Goal: Task Accomplishment & Management: Manage account settings

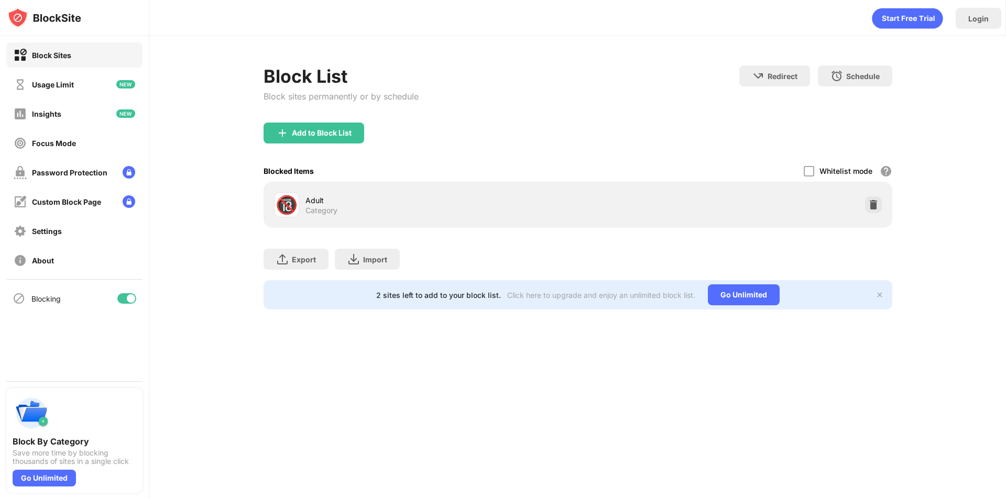
click at [517, 172] on div "Blocked Items Whitelist mode Block all websites except for those in your whitel…" at bounding box center [578, 170] width 629 height 21
click at [879, 198] on div at bounding box center [873, 205] width 17 height 17
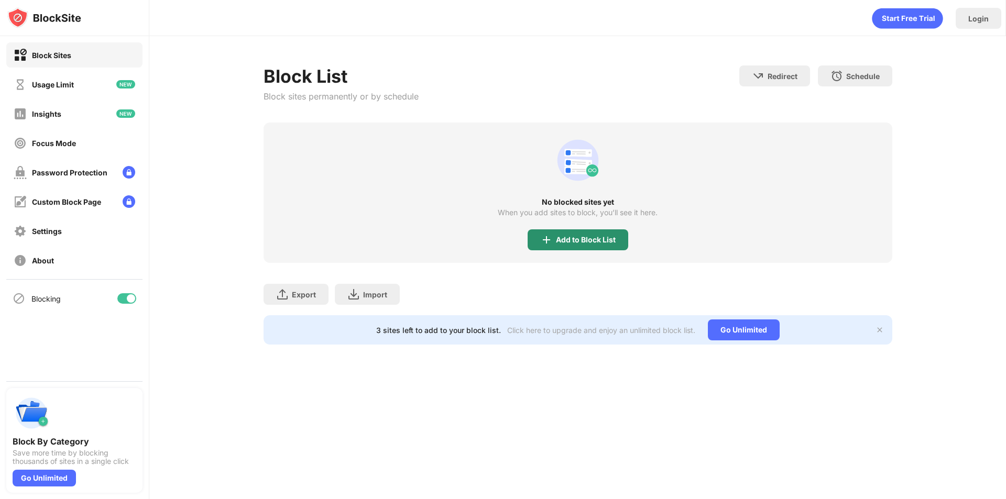
click at [545, 244] on img at bounding box center [546, 240] width 13 height 13
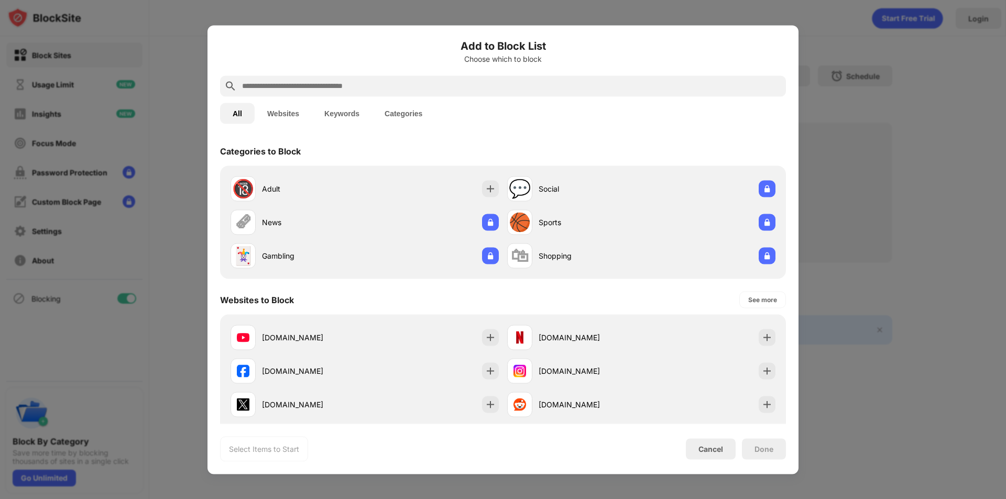
click at [386, 83] on input "text" at bounding box center [511, 86] width 541 height 13
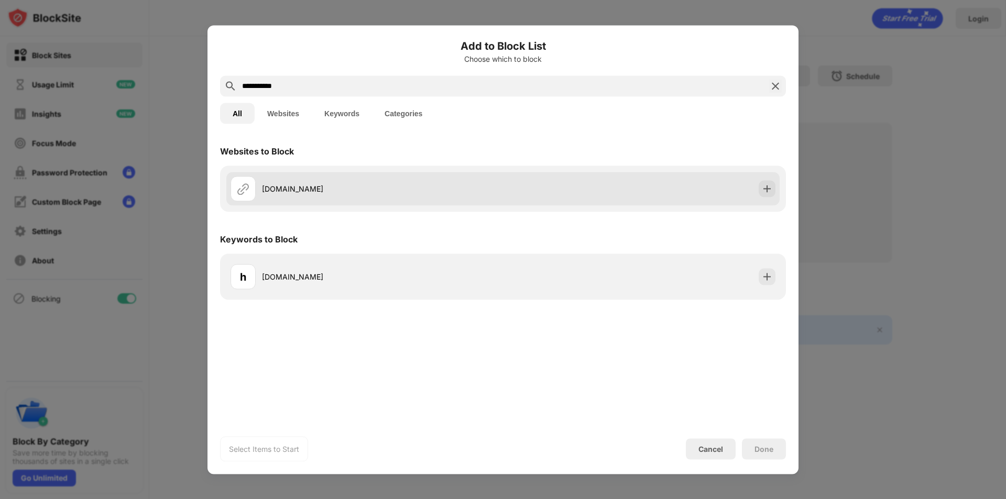
type input "**********"
click at [263, 198] on div "haxball.com" at bounding box center [367, 188] width 273 height 25
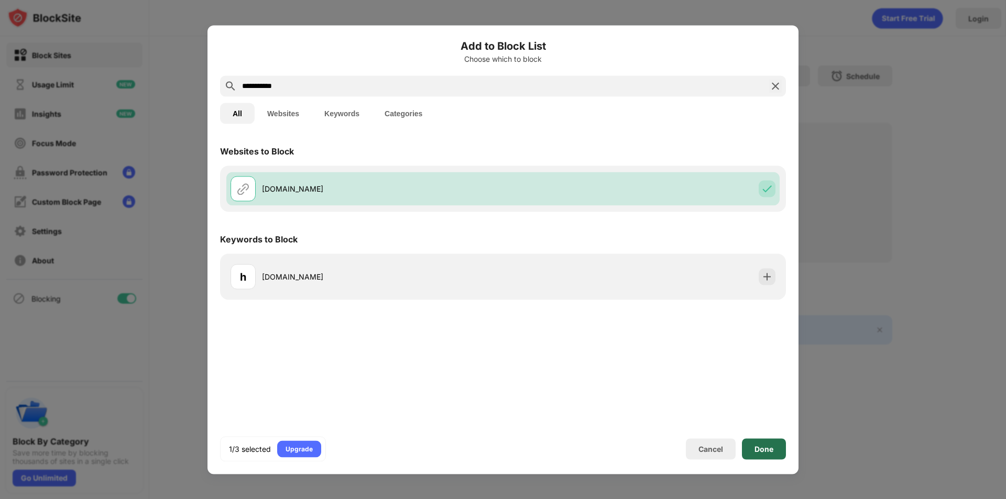
click at [783, 454] on div "Done" at bounding box center [764, 449] width 44 height 21
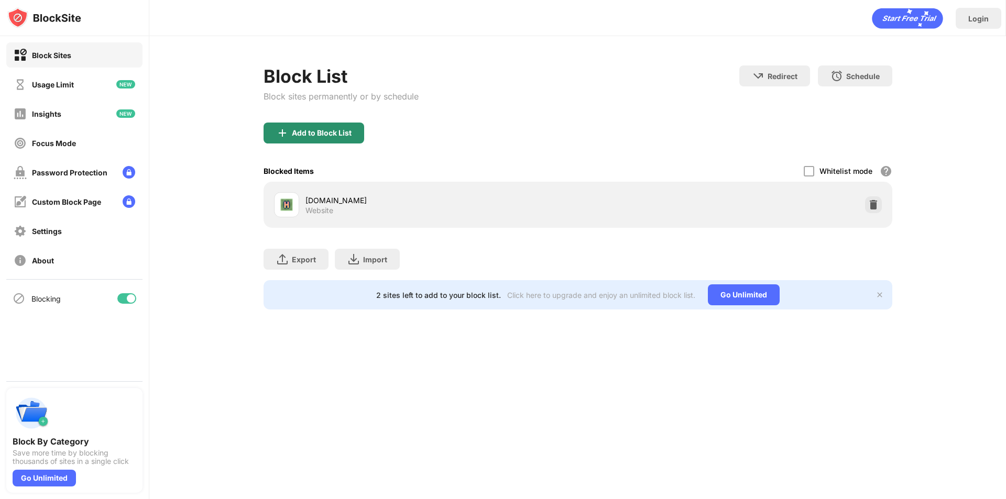
click at [344, 132] on div "Add to Block List" at bounding box center [322, 133] width 60 height 8
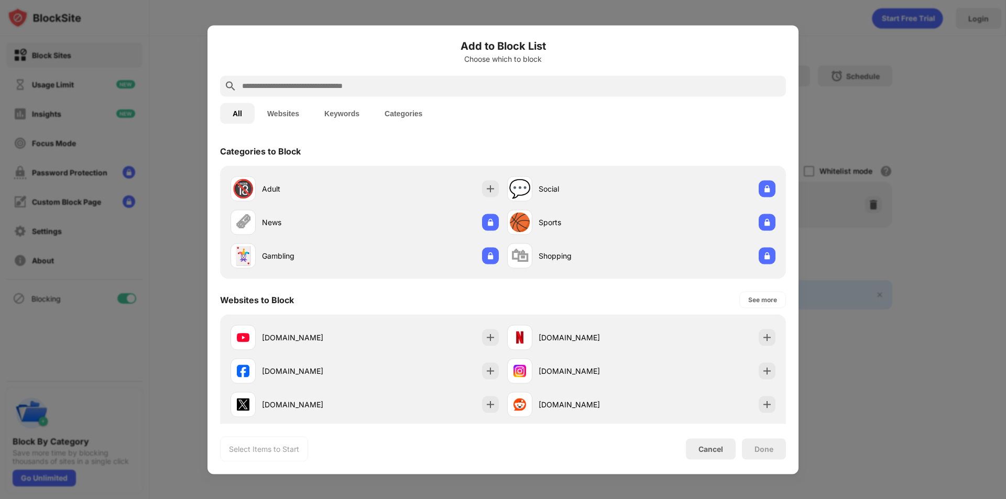
click at [902, 97] on div at bounding box center [503, 249] width 1006 height 499
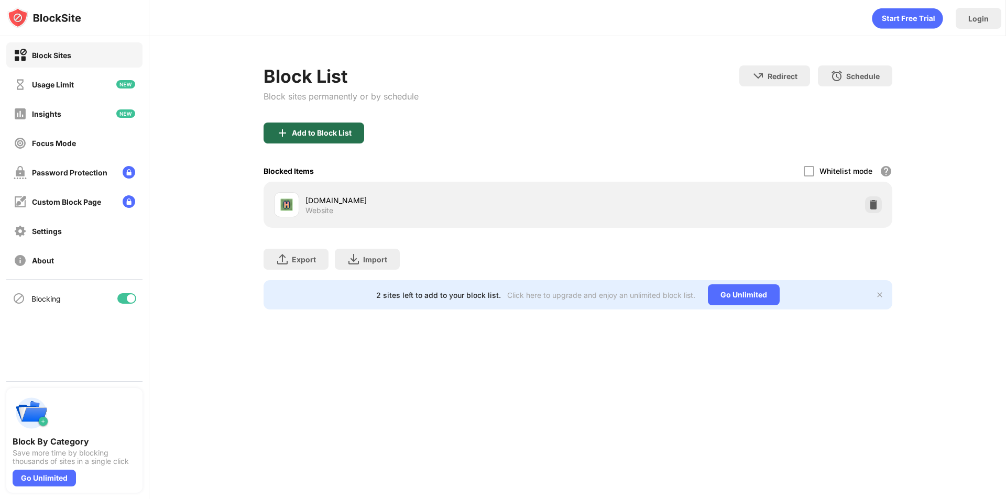
click at [324, 136] on div "Add to Block List" at bounding box center [322, 133] width 60 height 8
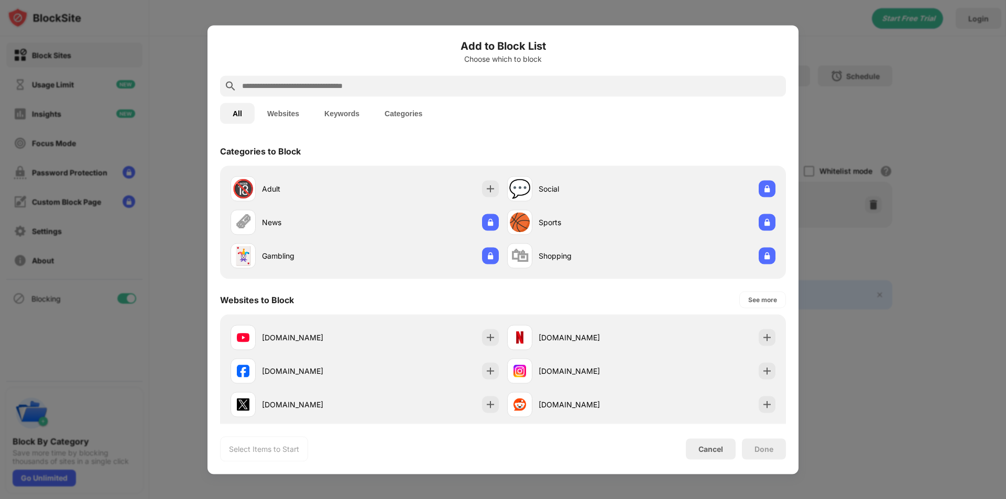
click at [373, 88] on input "text" at bounding box center [511, 86] width 541 height 13
paste input "**********"
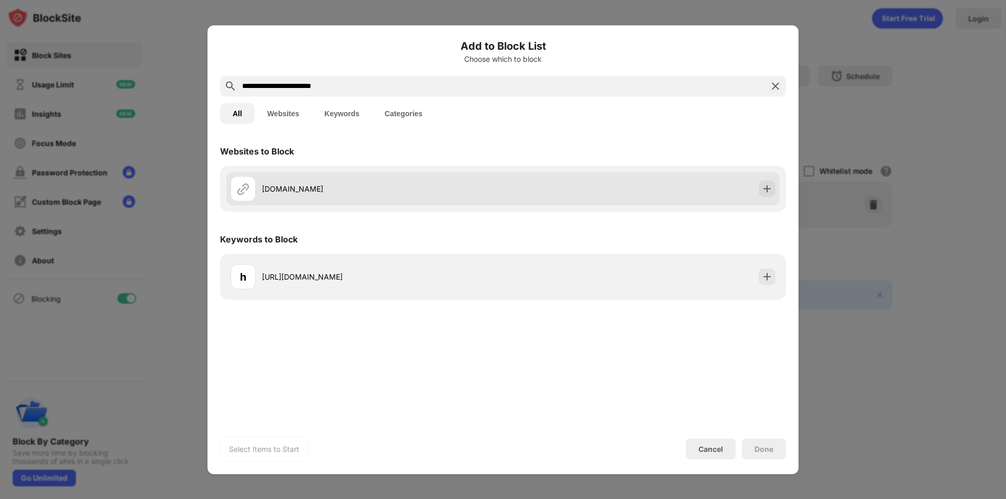
type input "**********"
click at [690, 201] on div "cpjourney.net" at bounding box center [502, 189] width 553 height 34
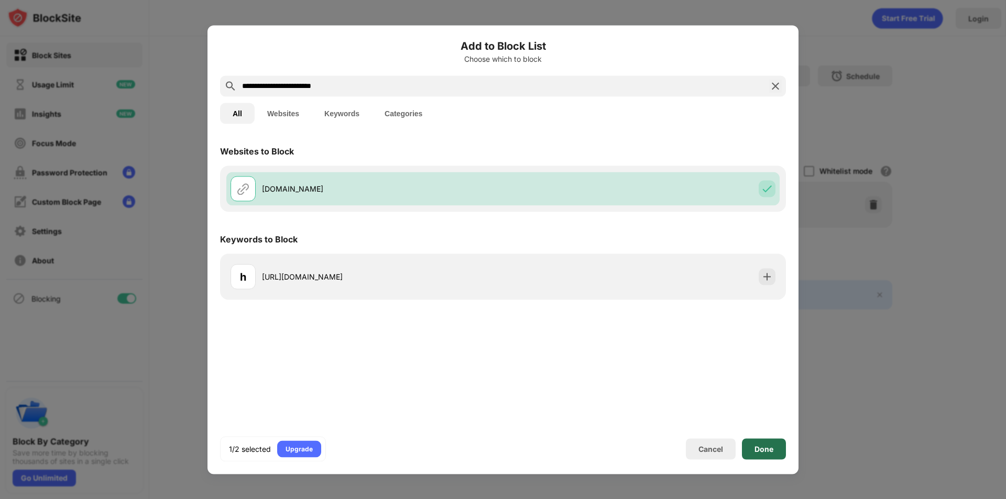
click at [777, 450] on div "Done" at bounding box center [764, 449] width 44 height 21
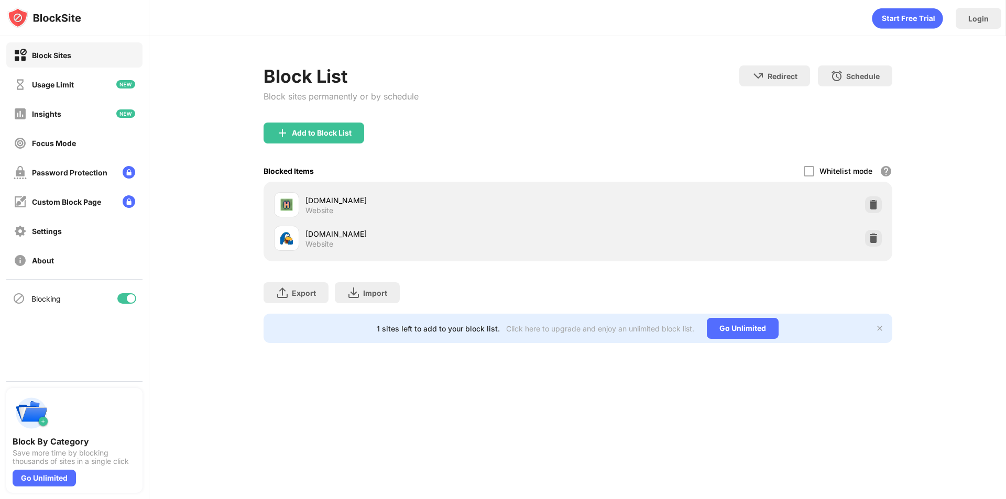
click at [985, 189] on div "Block List Block sites permanently or by schedule Redirect Choose a site to be …" at bounding box center [577, 204] width 857 height 336
click at [289, 86] on div "Block List" at bounding box center [341, 76] width 155 height 21
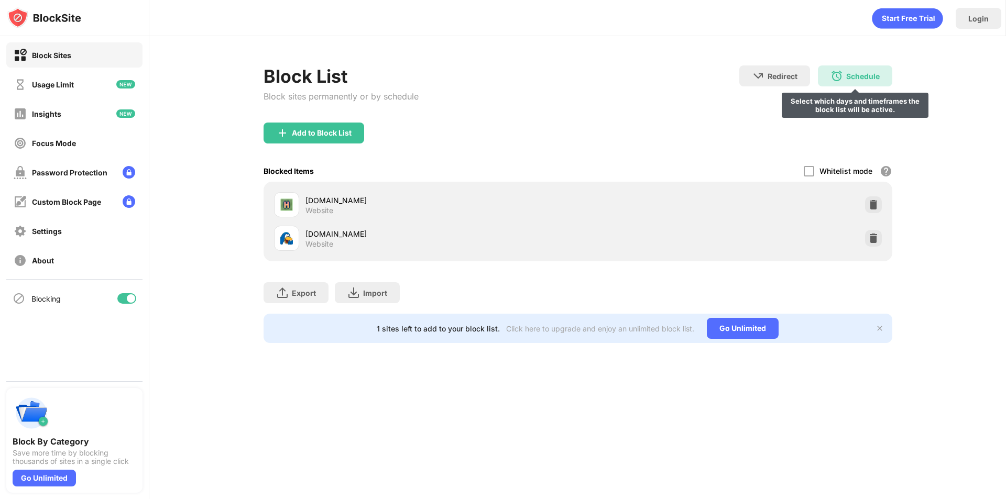
click at [841, 72] on img at bounding box center [837, 76] width 13 height 13
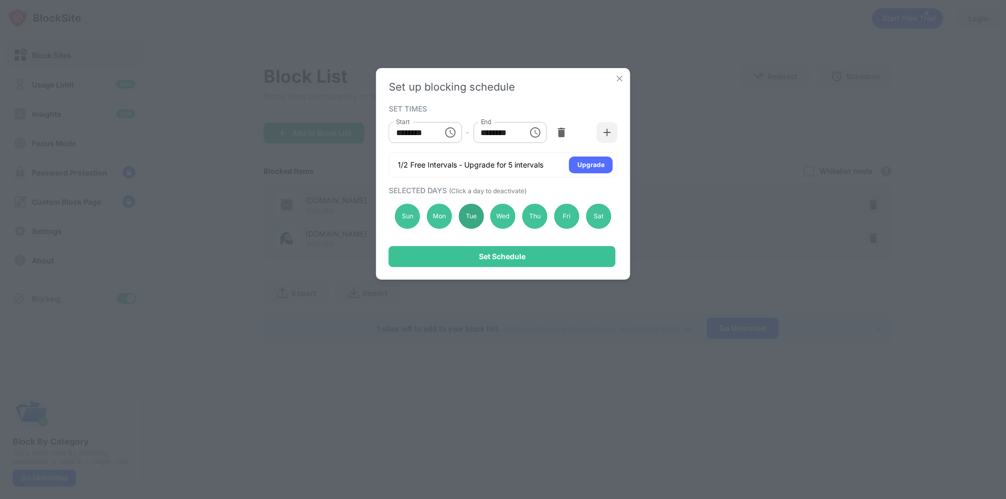
click at [466, 225] on div "Tue" at bounding box center [471, 216] width 25 height 25
click at [480, 217] on div "Tue" at bounding box center [471, 216] width 25 height 25
click at [515, 217] on div "Wed" at bounding box center [503, 216] width 25 height 25
drag, startPoint x: 512, startPoint y: 213, endPoint x: 524, endPoint y: 205, distance: 14.0
click at [513, 213] on div "Wed" at bounding box center [503, 216] width 25 height 25
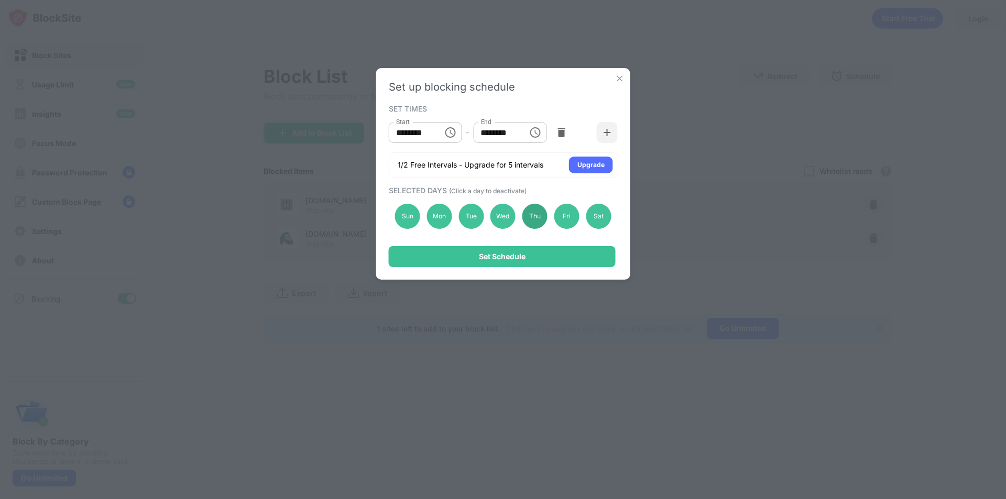
click at [533, 208] on div "Thu" at bounding box center [534, 216] width 25 height 25
click at [542, 132] on button "Choose time, selected time is 1:00 PM" at bounding box center [535, 132] width 21 height 21
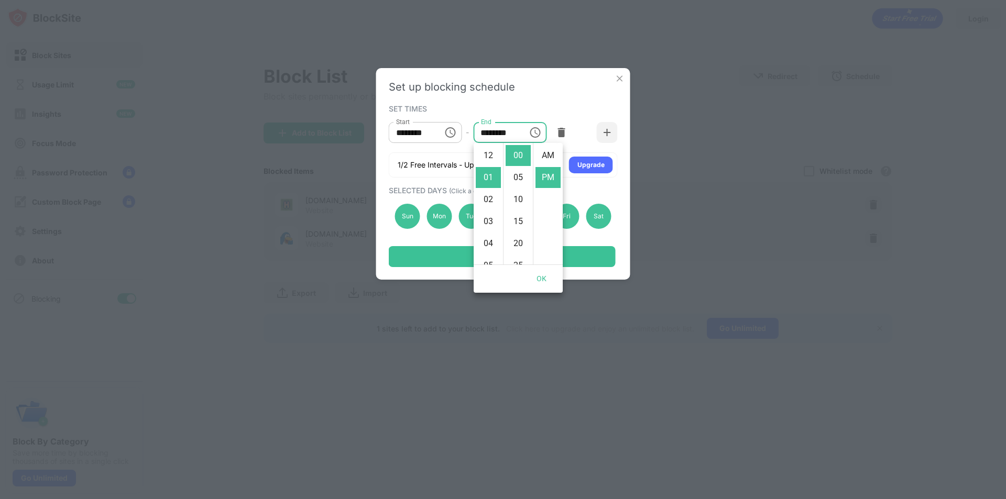
scroll to position [22, 0]
click at [542, 132] on button "Choose time, selected time is 1:00 PM" at bounding box center [535, 132] width 21 height 21
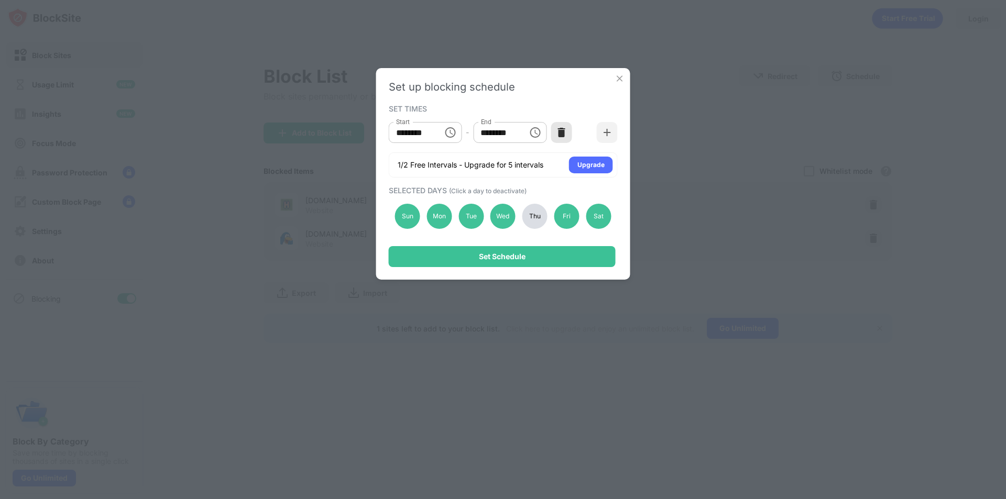
click at [558, 132] on img at bounding box center [561, 132] width 10 height 10
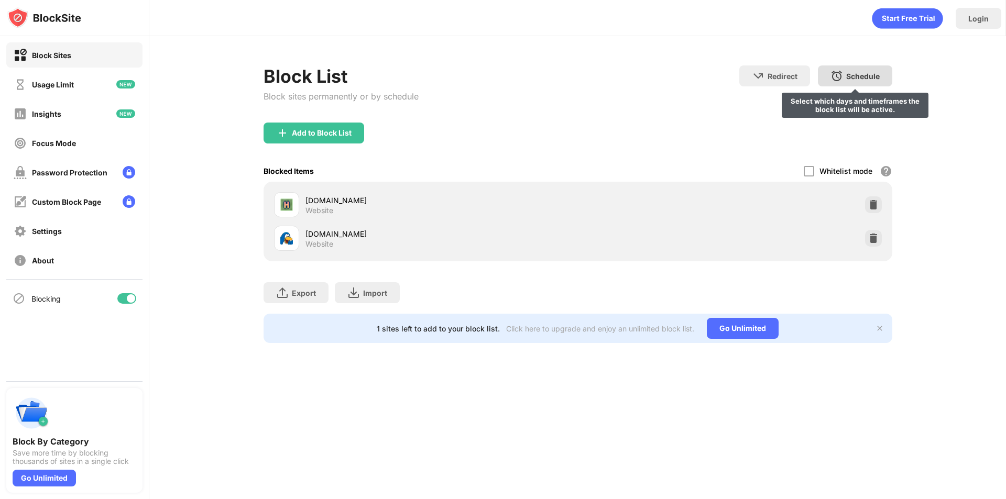
click at [858, 82] on div "Schedule Select which days and timeframes the block list will be active." at bounding box center [855, 76] width 74 height 21
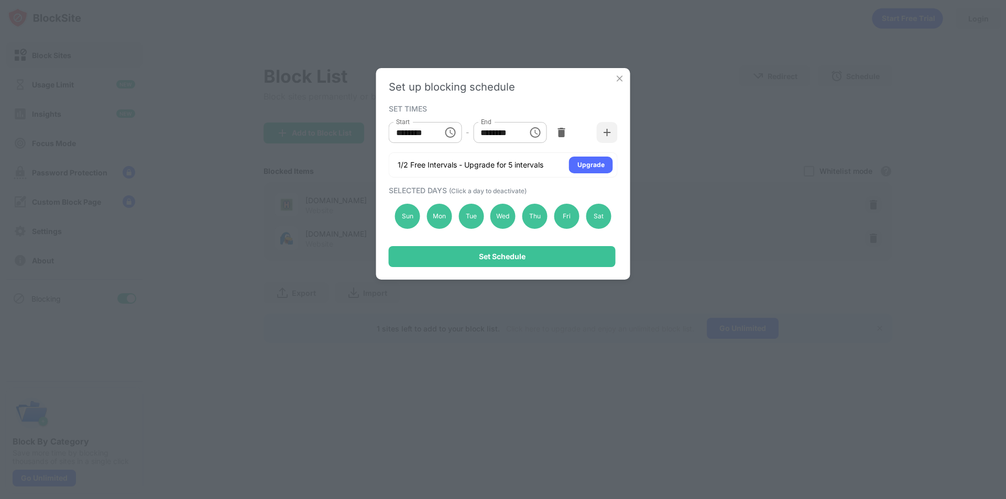
click at [484, 210] on div "Sun Mon Tue Wed Thu Fri Sat" at bounding box center [503, 216] width 229 height 43
click at [471, 221] on div "Tue" at bounding box center [471, 216] width 25 height 25
click at [563, 137] on img at bounding box center [561, 132] width 10 height 10
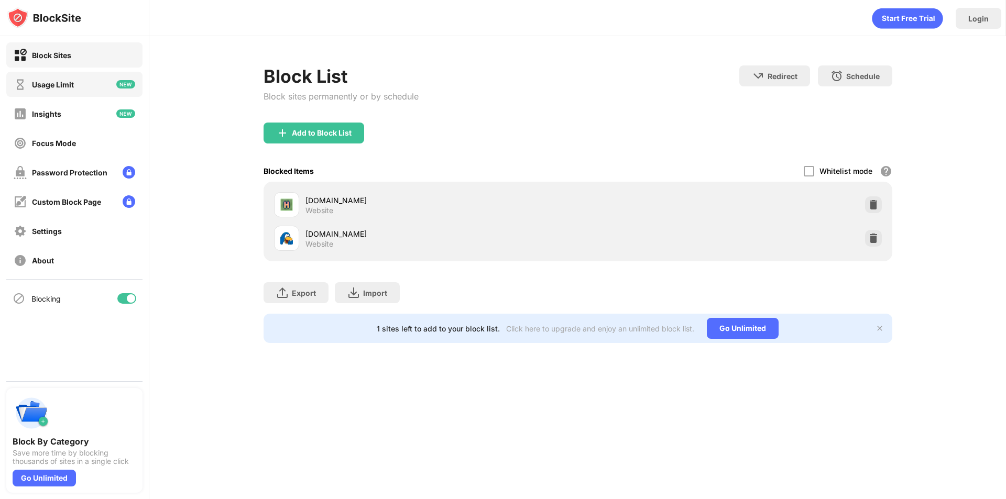
click at [72, 82] on div "Usage Limit" at bounding box center [53, 84] width 42 height 9
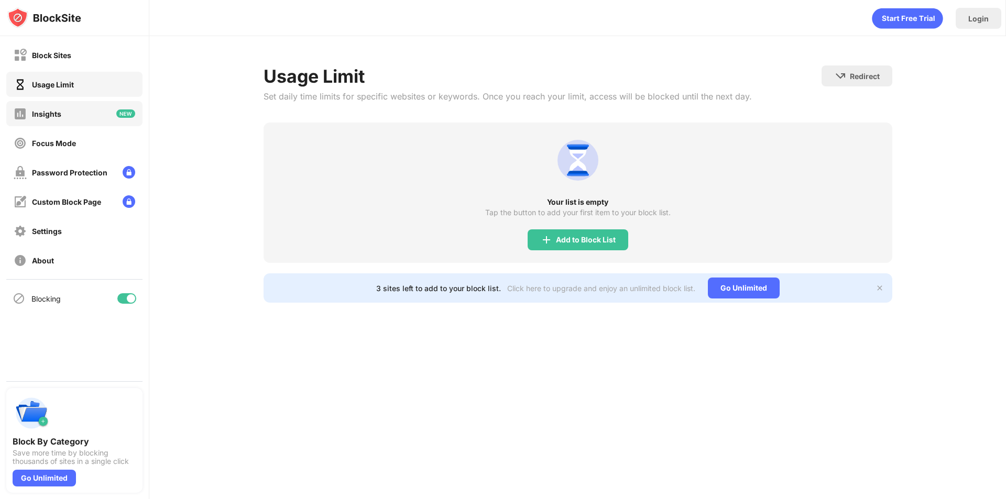
click at [47, 121] on div "Insights" at bounding box center [74, 113] width 136 height 25
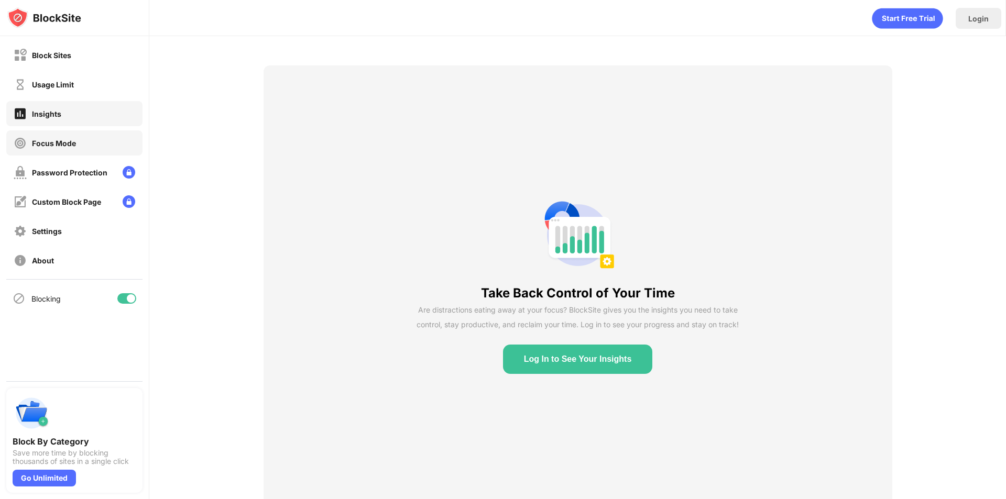
click at [45, 136] on div "Focus Mode" at bounding box center [74, 142] width 136 height 25
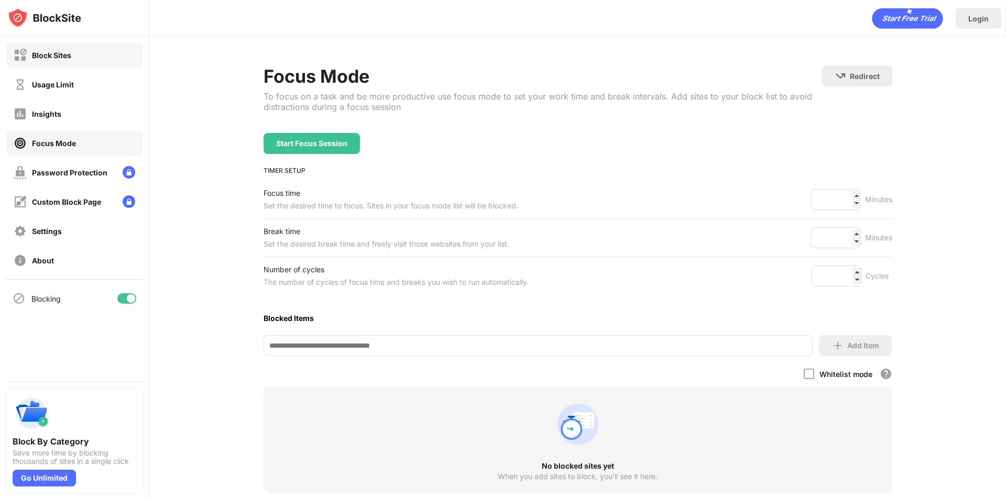
click at [45, 66] on div "Block Sites" at bounding box center [74, 54] width 136 height 25
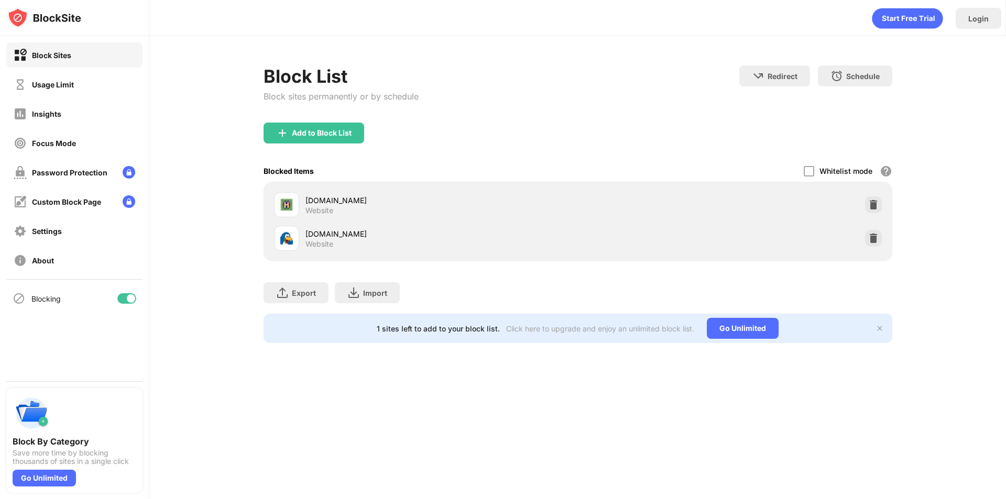
click at [288, 233] on img at bounding box center [286, 238] width 13 height 13
click at [303, 133] on div "Add to Block List" at bounding box center [322, 133] width 60 height 8
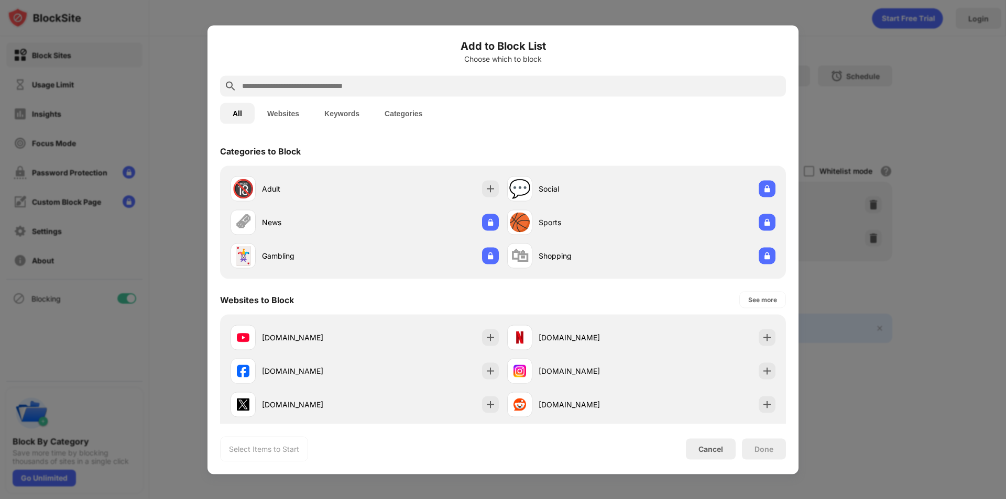
click at [293, 91] on input "text" at bounding box center [511, 86] width 541 height 13
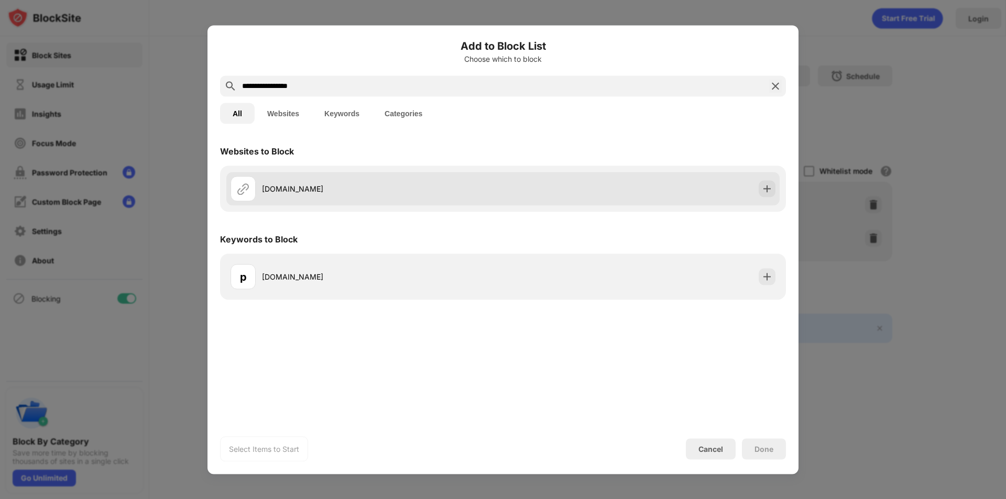
type input "**********"
click at [399, 202] on div "play.cplegacy.com" at bounding box center [502, 189] width 553 height 34
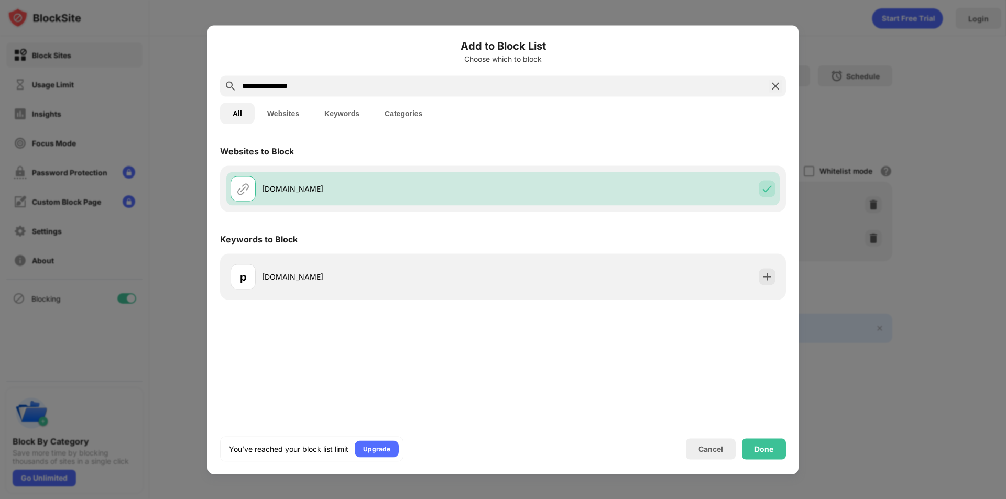
click at [451, 294] on div "p play.cplegacy.com" at bounding box center [503, 277] width 566 height 46
click at [776, 442] on div "Done" at bounding box center [764, 449] width 44 height 21
